Goal: Transaction & Acquisition: Download file/media

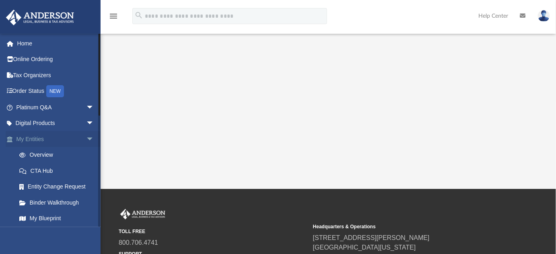
click at [86, 138] on span "arrow_drop_down" at bounding box center [94, 139] width 16 height 16
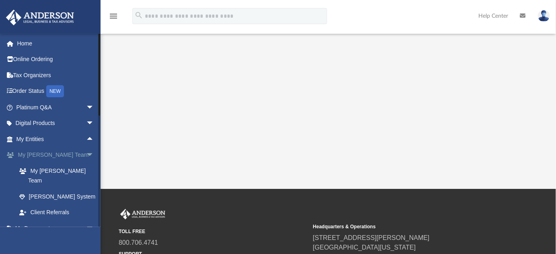
click at [86, 153] on span "arrow_drop_down" at bounding box center [94, 155] width 16 height 16
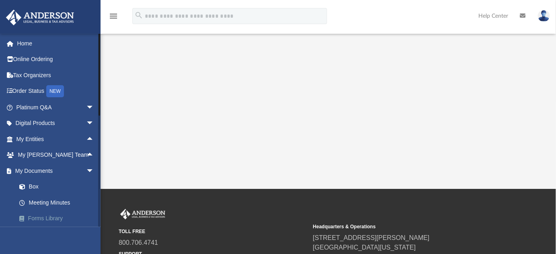
click at [35, 218] on link "Forms Library" at bounding box center [58, 219] width 95 height 16
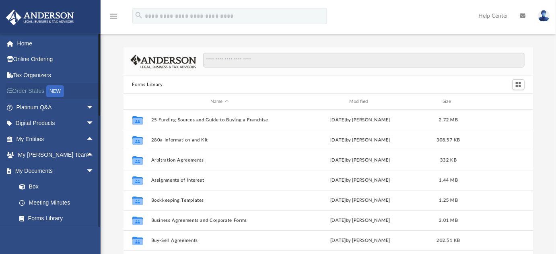
scroll to position [177, 404]
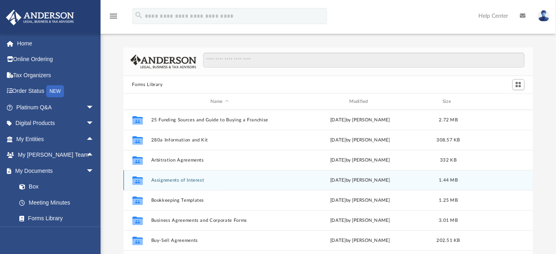
click at [182, 183] on div "Collaborated Folder Assignments of Interest [DATE] by [PERSON_NAME] 1.44 MB" at bounding box center [328, 180] width 410 height 20
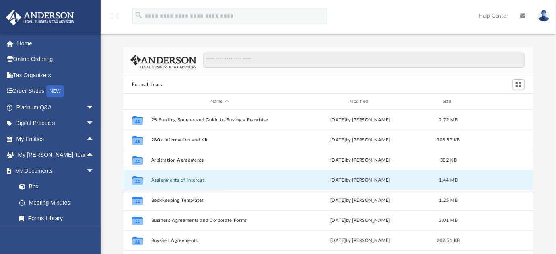
click at [179, 181] on button "Assignments of Interest" at bounding box center [219, 180] width 137 height 5
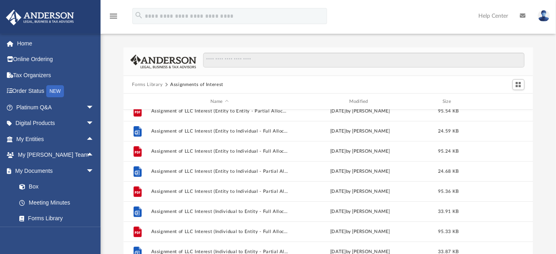
scroll to position [146, 0]
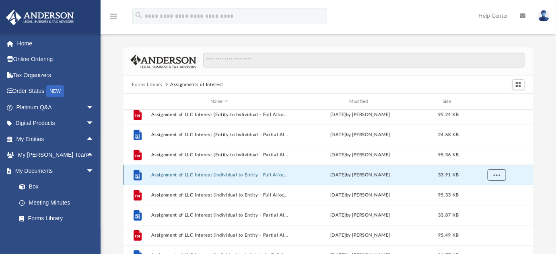
click at [493, 174] on span "More options" at bounding box center [496, 175] width 6 height 4
click at [487, 204] on li "Download" at bounding box center [488, 204] width 23 height 8
click at [498, 177] on button "More options" at bounding box center [496, 175] width 19 height 12
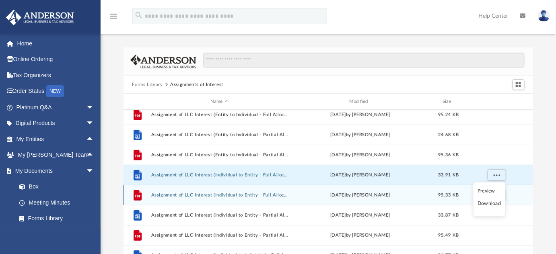
click at [488, 201] on li "Download" at bounding box center [488, 204] width 23 height 8
click at [496, 194] on span "More options" at bounding box center [496, 195] width 6 height 4
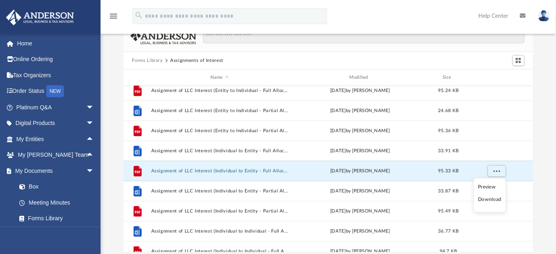
scroll to position [36, 0]
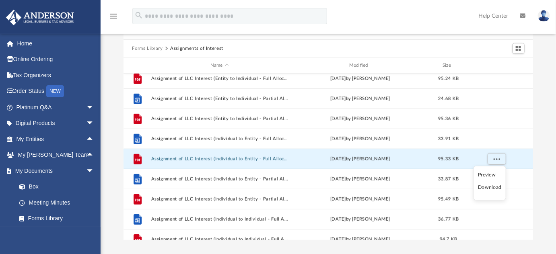
click at [487, 185] on li "Download" at bounding box center [489, 187] width 23 height 8
click at [177, 158] on button "Assignment of LLC Interest (Individual to Entity - Full Allocation).pdf" at bounding box center [219, 158] width 137 height 5
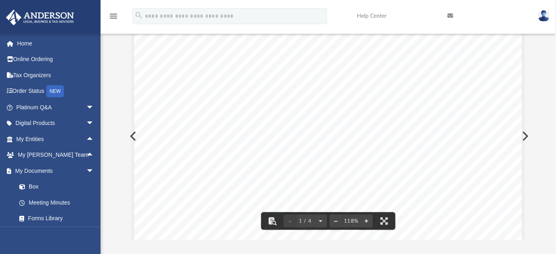
scroll to position [0, 0]
